Goal: Task Accomplishment & Management: Use online tool/utility

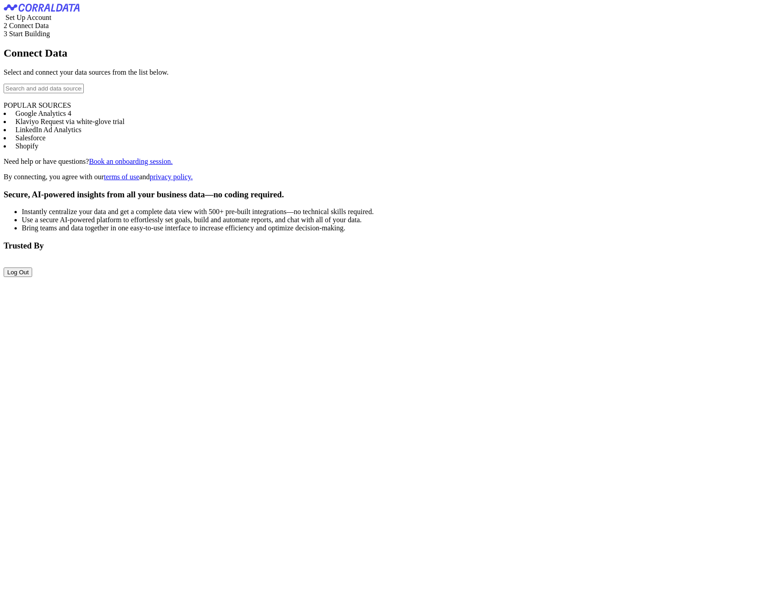
click at [69, 117] on span "Google Analytics 4" at bounding box center [43, 114] width 56 height 8
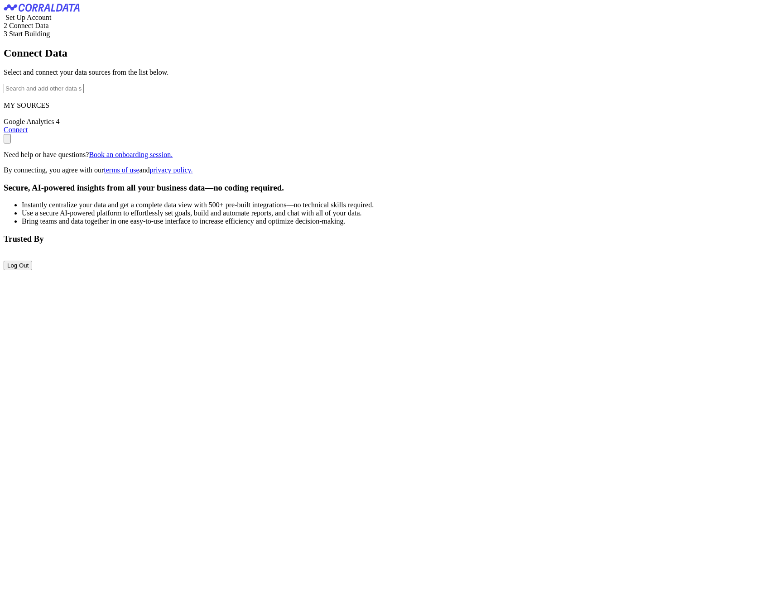
click at [28, 134] on link "Connect" at bounding box center [16, 130] width 24 height 8
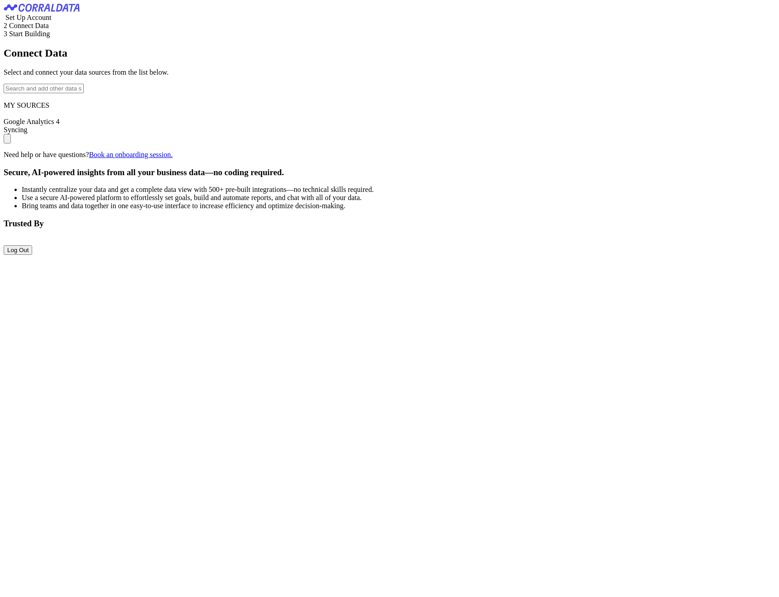
click at [43, 156] on div "Connect Data Select and connect your data sources from the list below. MY SOURC…" at bounding box center [390, 103] width 772 height 112
click at [46, 93] on input "text" at bounding box center [44, 89] width 80 height 10
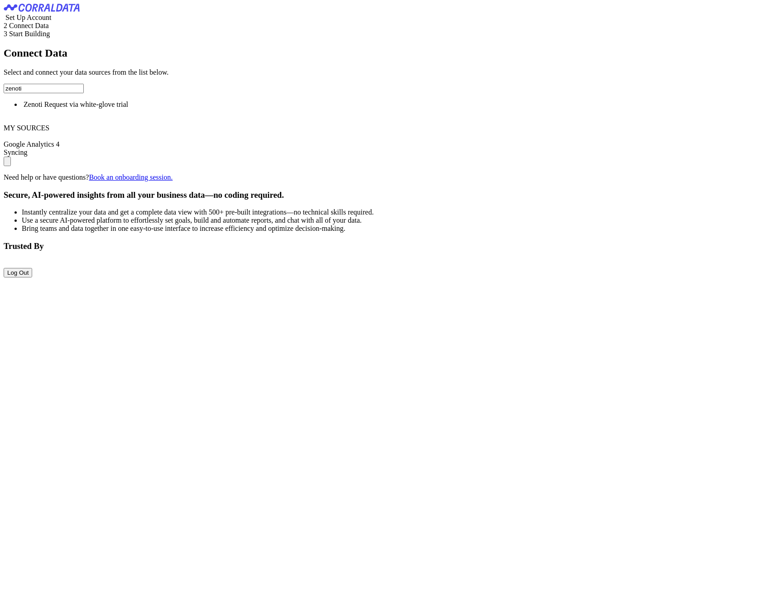
click at [43, 108] on span "Zenoti" at bounding box center [33, 105] width 19 height 8
type input "ZenotiRequest via white-glove trial"
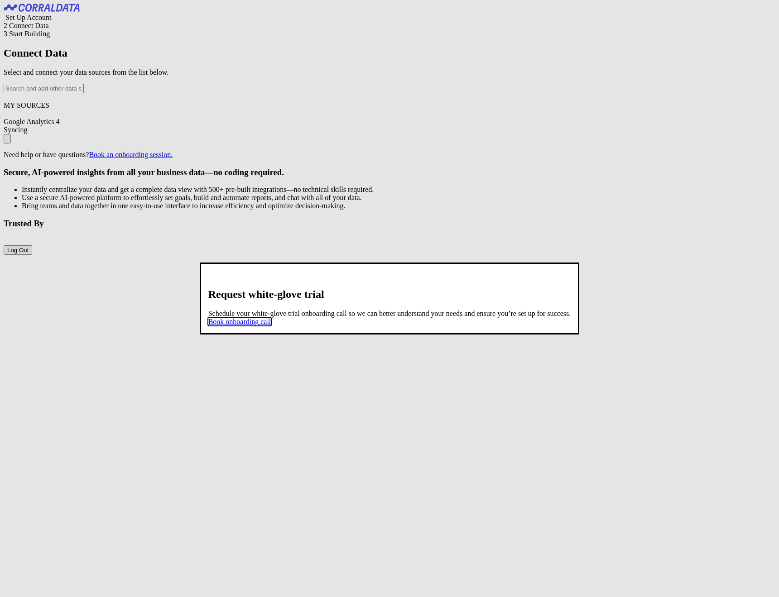
click at [208, 278] on img at bounding box center [208, 278] width 0 height 0
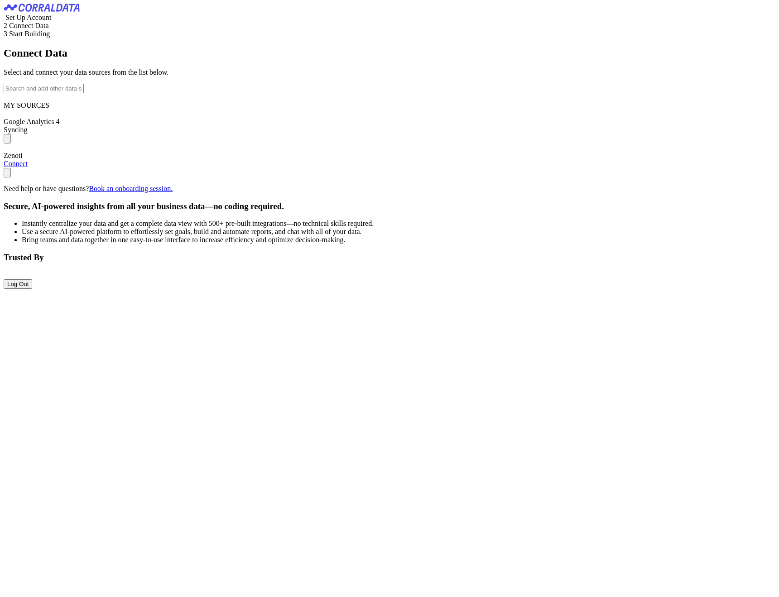
click at [28, 168] on link "Connect" at bounding box center [16, 164] width 24 height 8
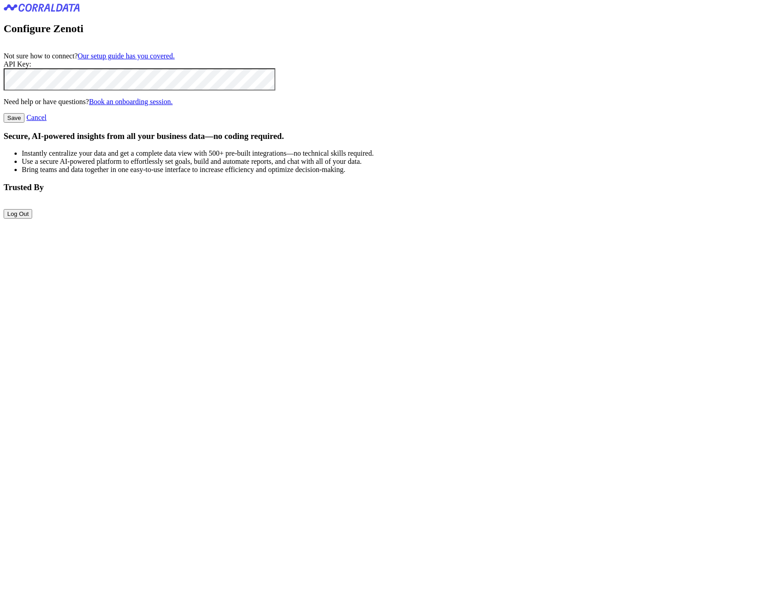
click at [24, 123] on input "Save" at bounding box center [14, 118] width 21 height 10
